Goal: Check status

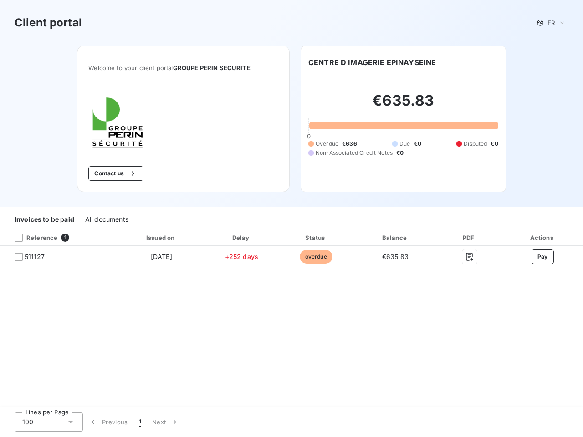
click at [291, 219] on div "Invoices to be paid All documents" at bounding box center [291, 219] width 583 height 19
click at [551, 23] on span "FR" at bounding box center [550, 22] width 7 height 7
click at [115, 173] on button "Contact us" at bounding box center [115, 173] width 55 height 15
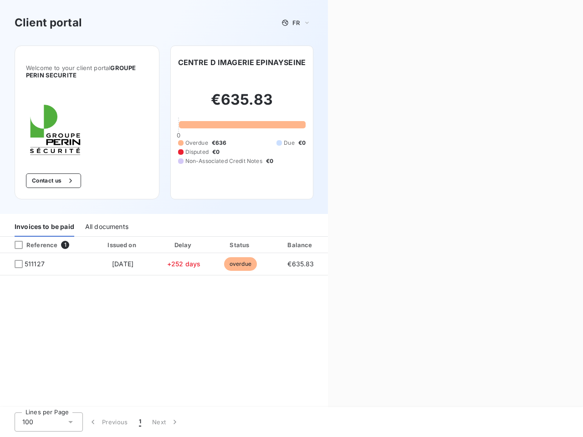
click at [372, 62] on div "Contact us Fill out the form below, and a member of our team will get back to y…" at bounding box center [455, 218] width 255 height 437
click at [44, 220] on div "Invoices to be paid" at bounding box center [45, 227] width 60 height 19
